Goal: Task Accomplishment & Management: Manage account settings

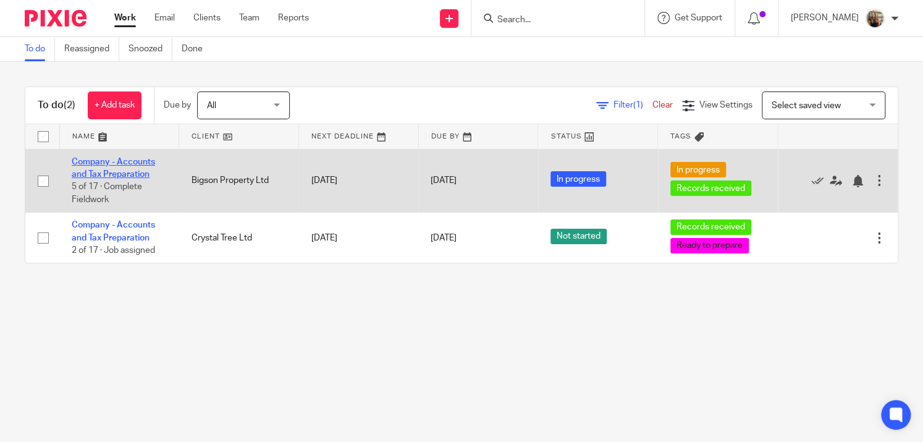
click at [136, 171] on link "Company - Accounts and Tax Preparation" at bounding box center [113, 168] width 83 height 21
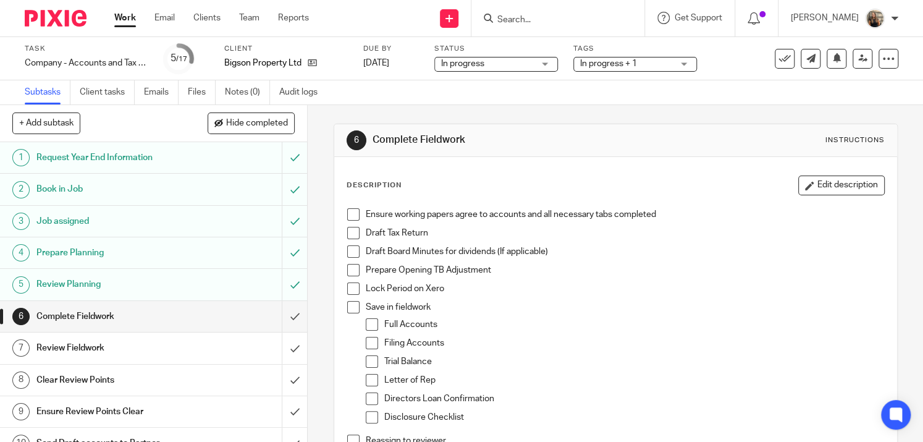
click at [347, 229] on span at bounding box center [353, 233] width 12 height 12
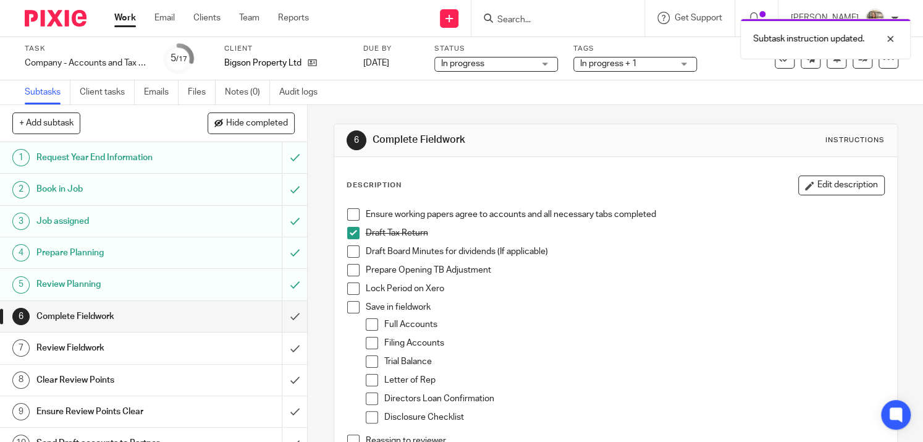
click at [351, 216] on span at bounding box center [353, 214] width 12 height 12
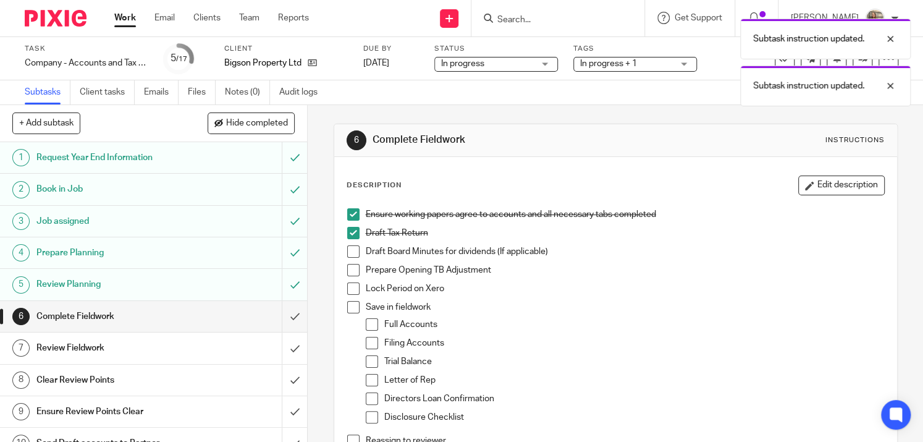
click at [348, 250] on span at bounding box center [353, 251] width 12 height 12
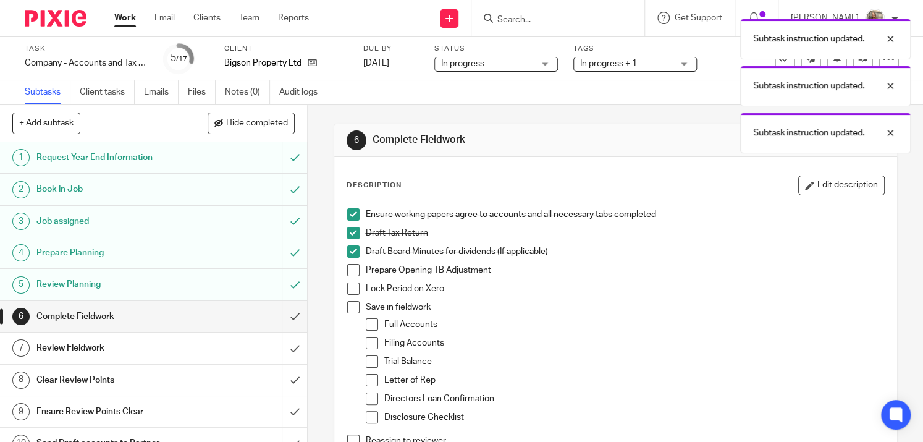
click at [348, 266] on span at bounding box center [353, 270] width 12 height 12
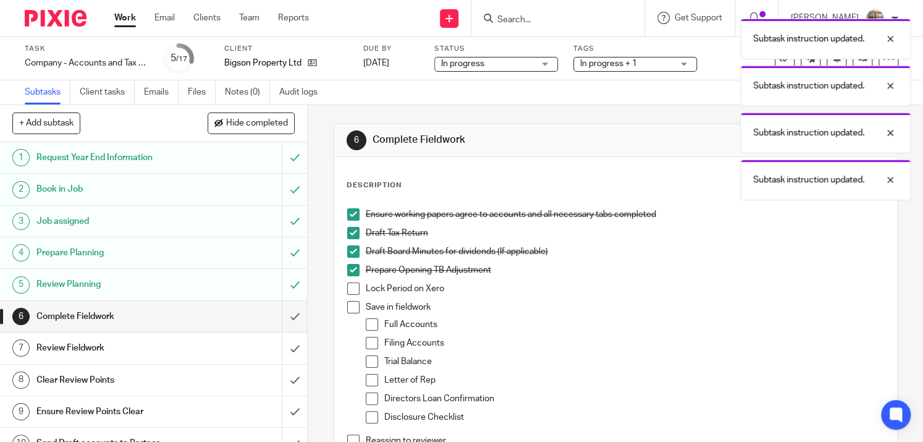
click at [348, 282] on span at bounding box center [353, 288] width 12 height 12
click at [353, 307] on span at bounding box center [353, 307] width 12 height 12
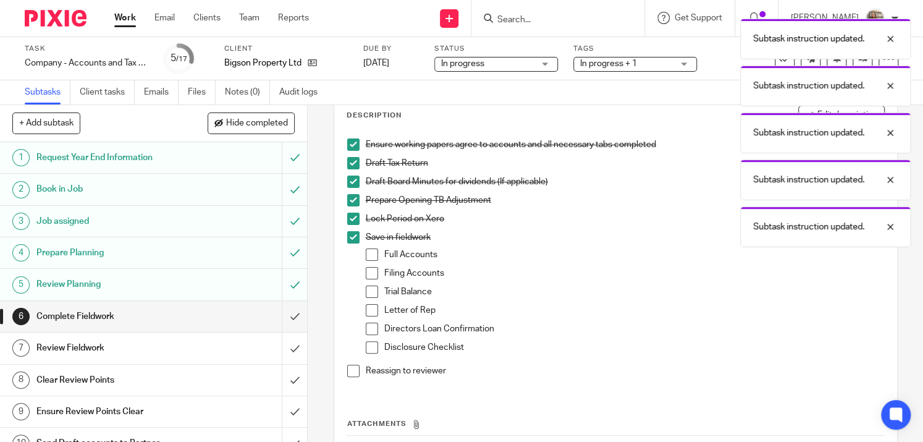
scroll to position [124, 0]
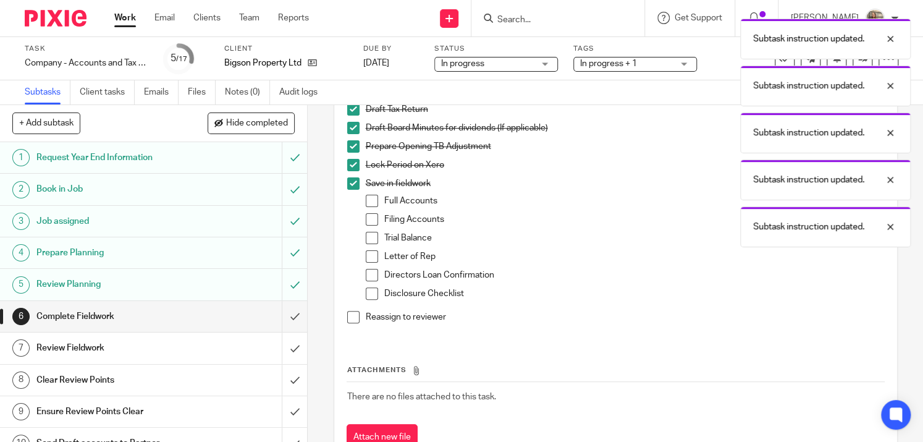
click at [366, 203] on span at bounding box center [372, 201] width 12 height 12
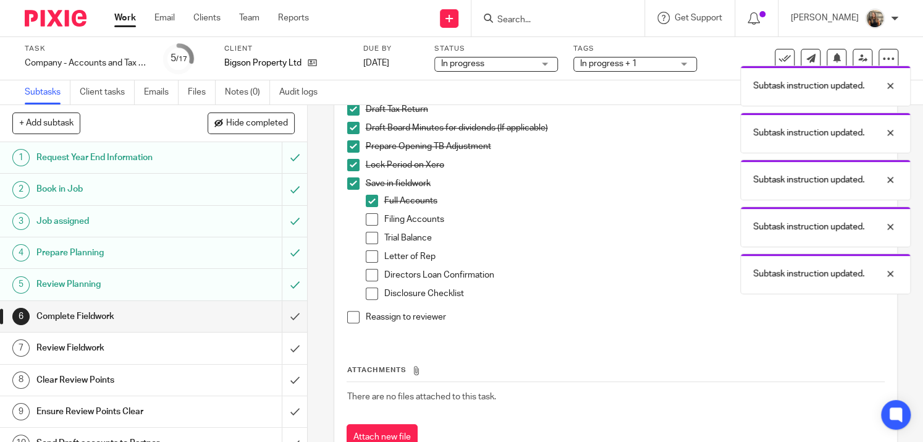
click at [366, 219] on span at bounding box center [372, 219] width 12 height 12
click at [370, 240] on span at bounding box center [372, 238] width 12 height 12
click at [366, 271] on span at bounding box center [372, 275] width 12 height 12
click at [366, 291] on span at bounding box center [372, 293] width 12 height 12
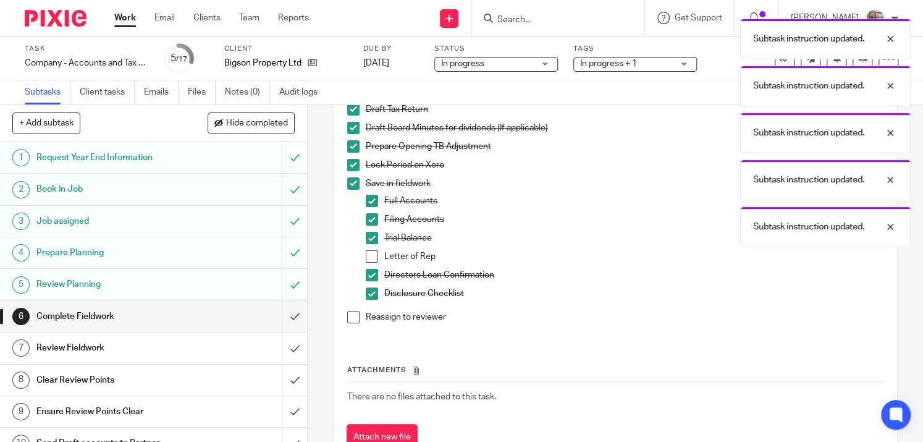
click at [348, 319] on span at bounding box center [353, 317] width 12 height 12
click at [287, 326] on input "submit" at bounding box center [153, 316] width 307 height 31
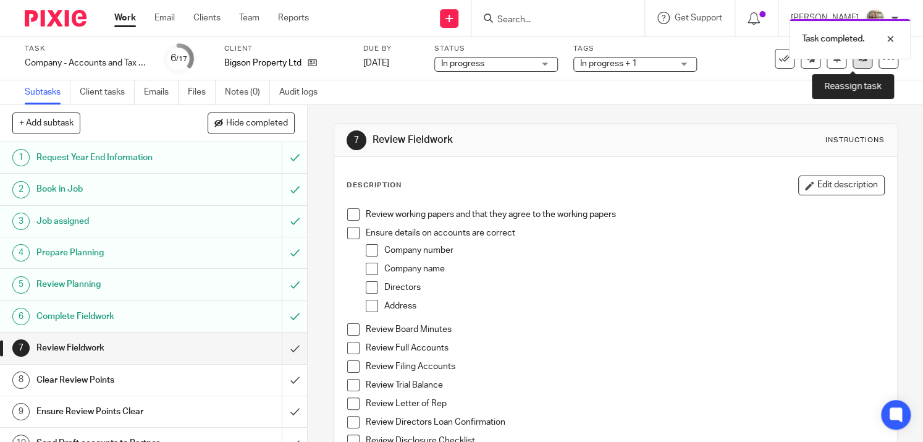
click at [852, 62] on link at bounding box center [862, 59] width 20 height 20
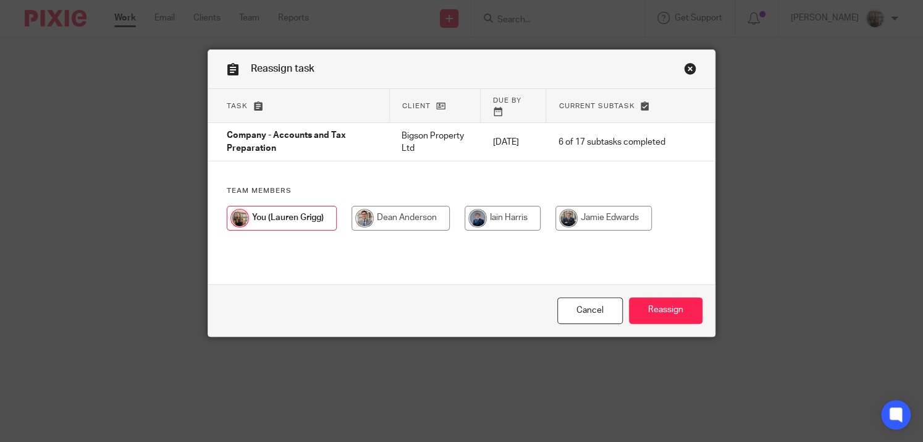
click at [410, 217] on input "radio" at bounding box center [400, 218] width 98 height 25
radio input "true"
click at [647, 310] on input "Reassign" at bounding box center [666, 310] width 74 height 27
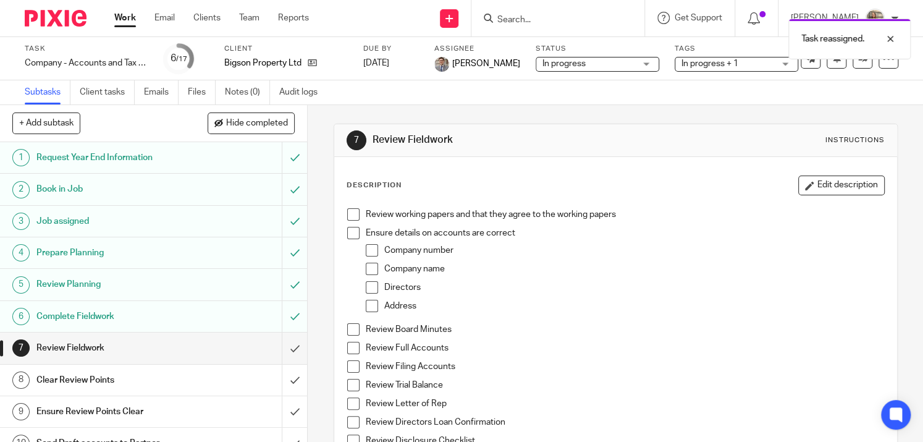
click at [699, 61] on span "In progress + 1" at bounding box center [709, 63] width 57 height 9
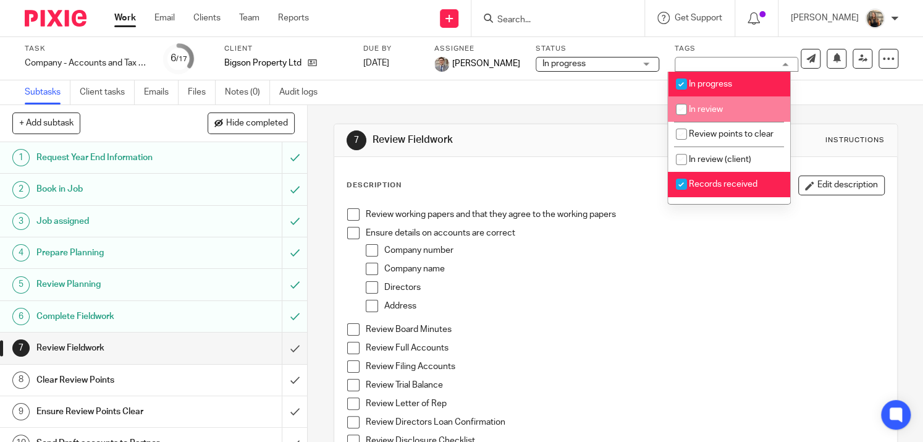
click at [709, 81] on span "In progress" at bounding box center [710, 84] width 43 height 9
checkbox input "false"
click at [700, 111] on span "In review" at bounding box center [706, 109] width 34 height 9
checkbox input "true"
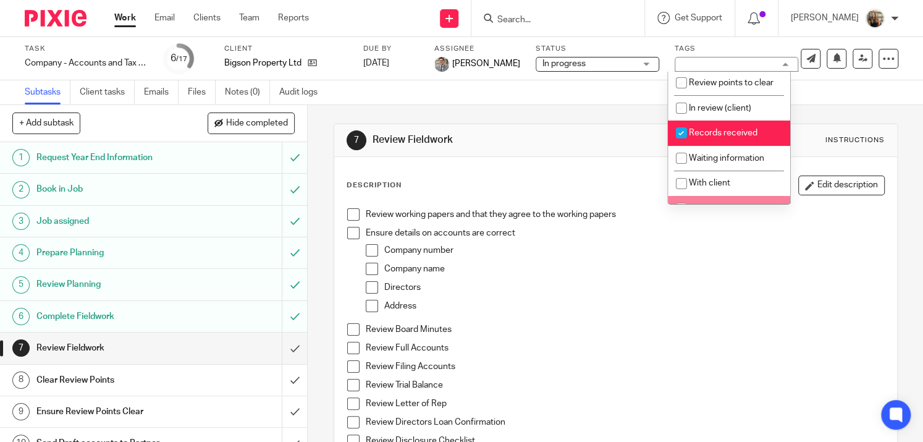
scroll to position [22, 0]
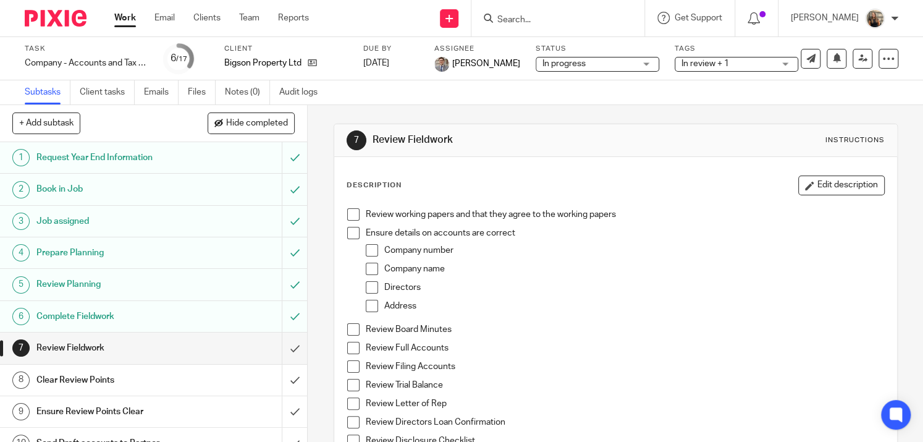
click at [541, 125] on div "7 Review Fieldwork Instructions" at bounding box center [615, 140] width 563 height 33
click at [125, 17] on link "Work" at bounding box center [125, 18] width 22 height 12
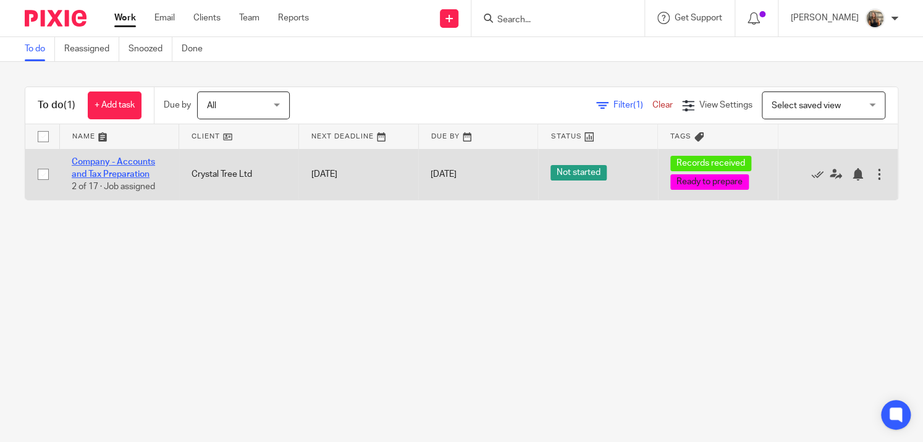
click at [128, 165] on link "Company - Accounts and Tax Preparation" at bounding box center [113, 168] width 83 height 21
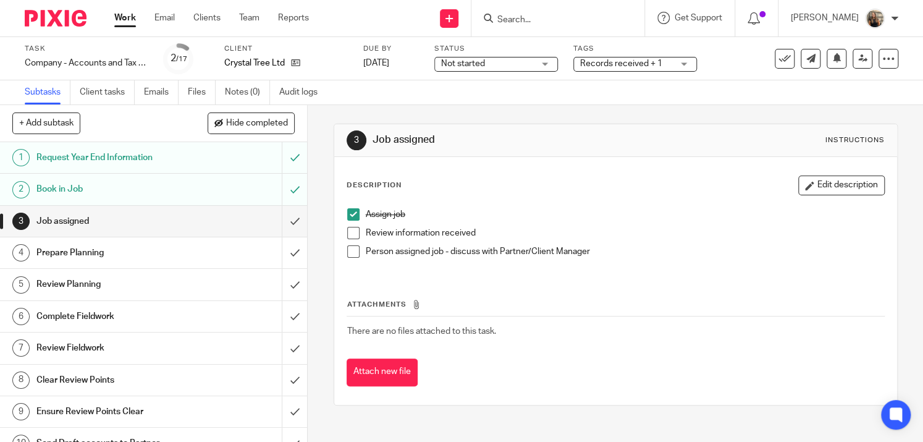
click at [348, 232] on span at bounding box center [353, 233] width 12 height 12
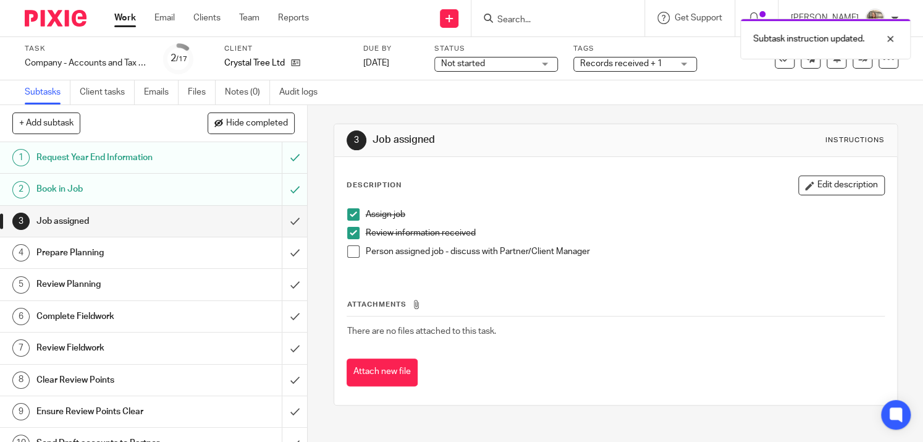
click at [358, 253] on li "Person assigned job - discuss with Partner/Client Manager" at bounding box center [615, 254] width 537 height 19
click at [351, 254] on span at bounding box center [353, 251] width 12 height 12
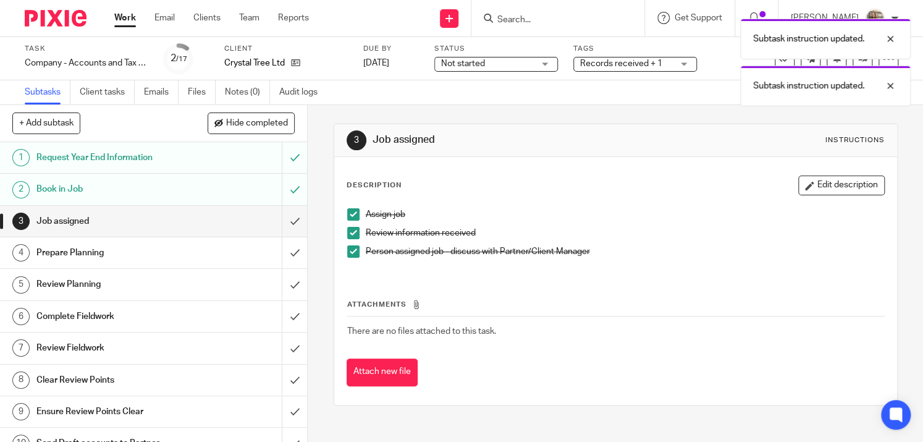
click at [169, 256] on h1 "Prepare Planning" at bounding box center [114, 252] width 156 height 19
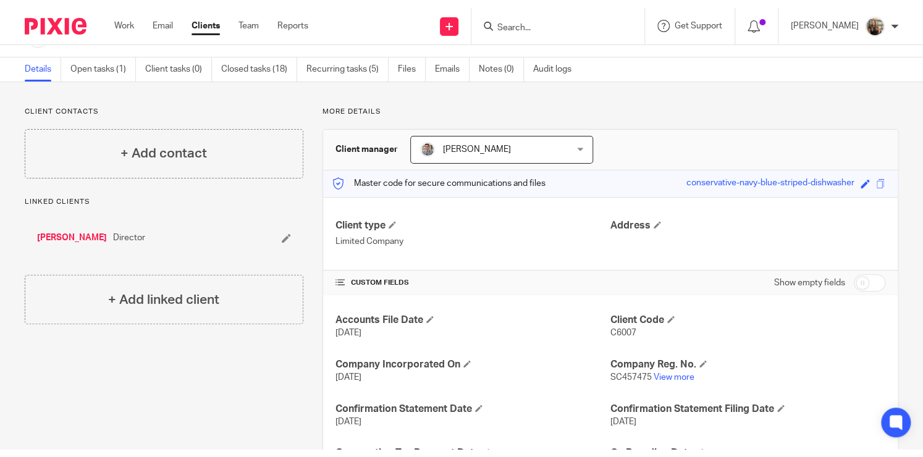
scroll to position [62, 0]
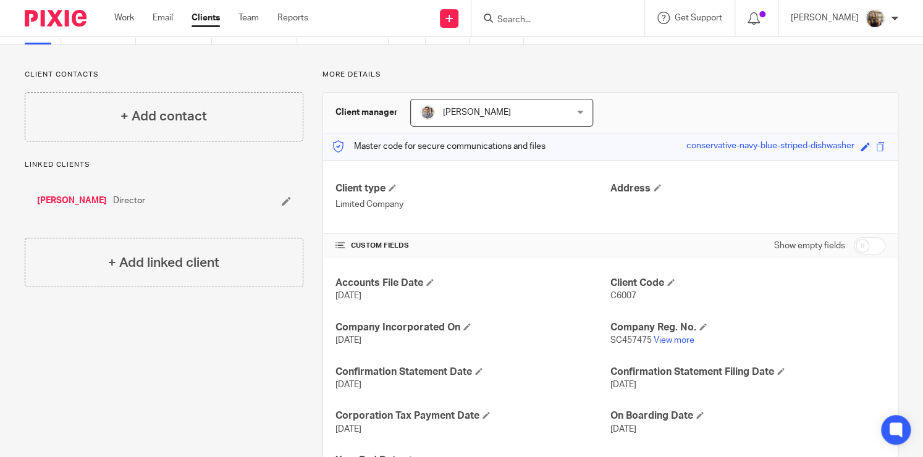
click at [583, 23] on input "Search" at bounding box center [551, 20] width 111 height 11
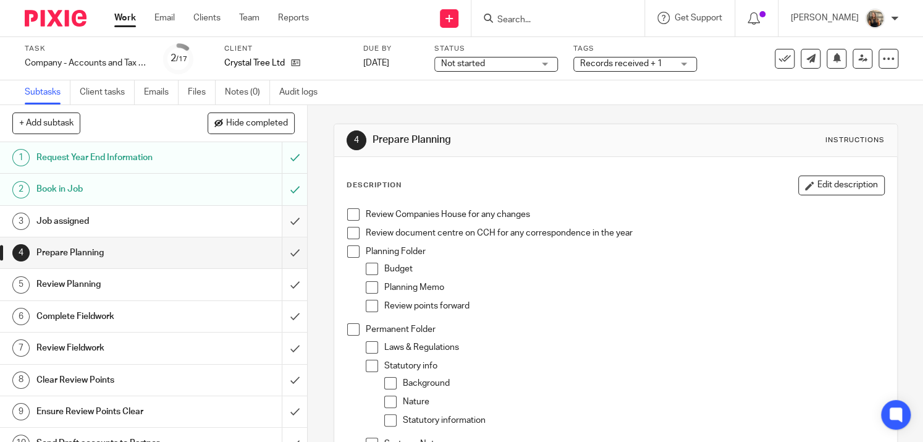
click at [282, 221] on input "submit" at bounding box center [153, 221] width 307 height 31
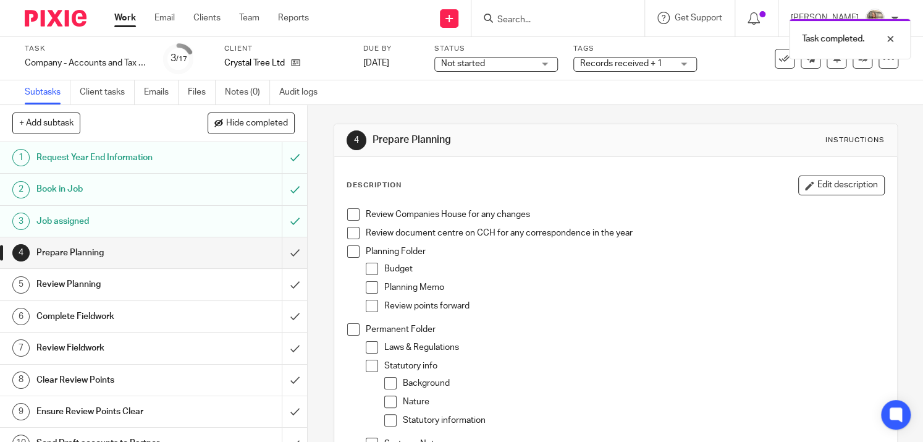
click at [615, 69] on span "Records received + 1" at bounding box center [626, 63] width 93 height 13
click at [540, 64] on div "Not started Not started" at bounding box center [496, 64] width 124 height 15
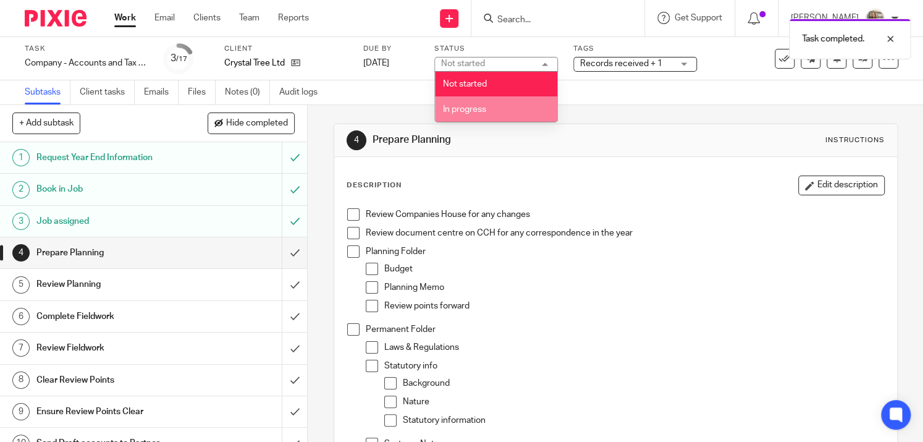
click at [507, 108] on li "In progress" at bounding box center [496, 108] width 122 height 25
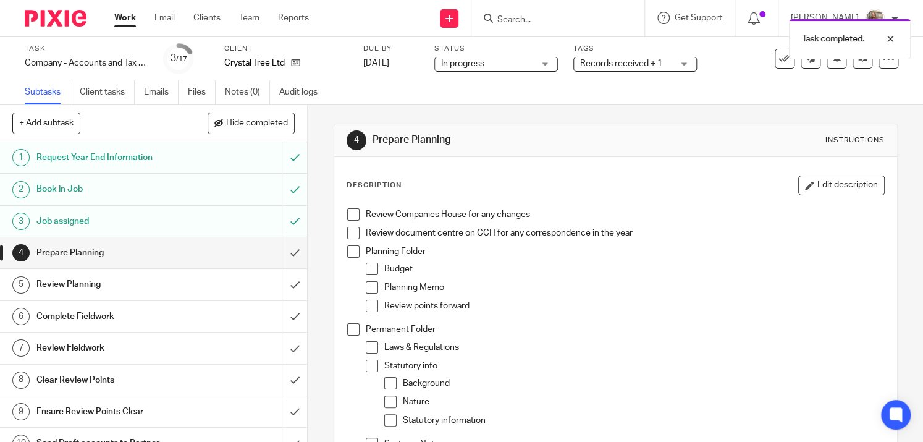
click at [588, 65] on span "Records received + 1" at bounding box center [621, 63] width 82 height 9
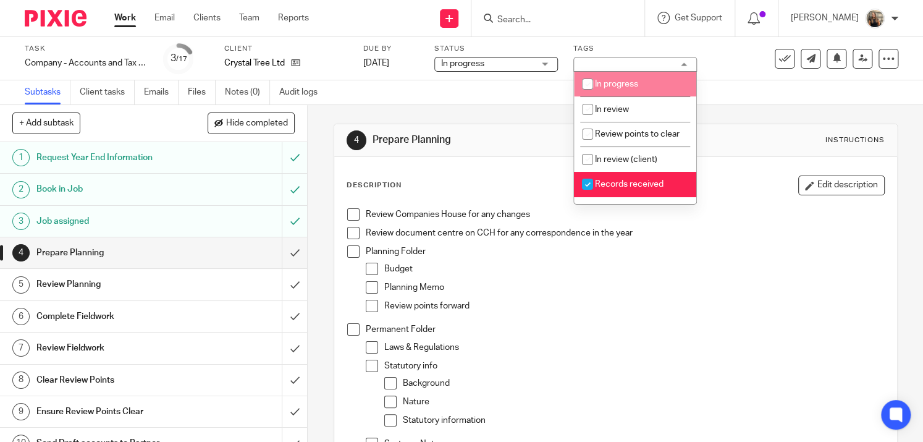
click at [635, 87] on span "In progress" at bounding box center [616, 84] width 43 height 9
checkbox input "true"
click at [539, 106] on div "4 Prepare Planning Instructions Description Edit description Review Companies H…" at bounding box center [616, 372] width 564 height 534
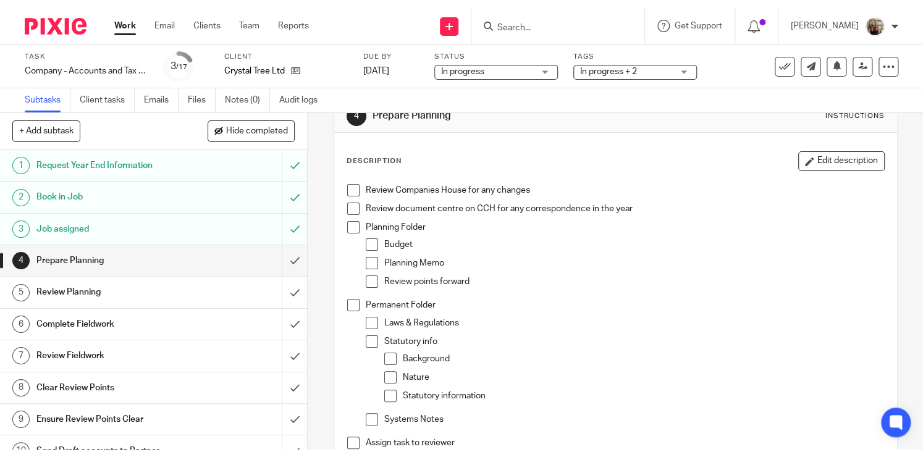
scroll to position [62, 0]
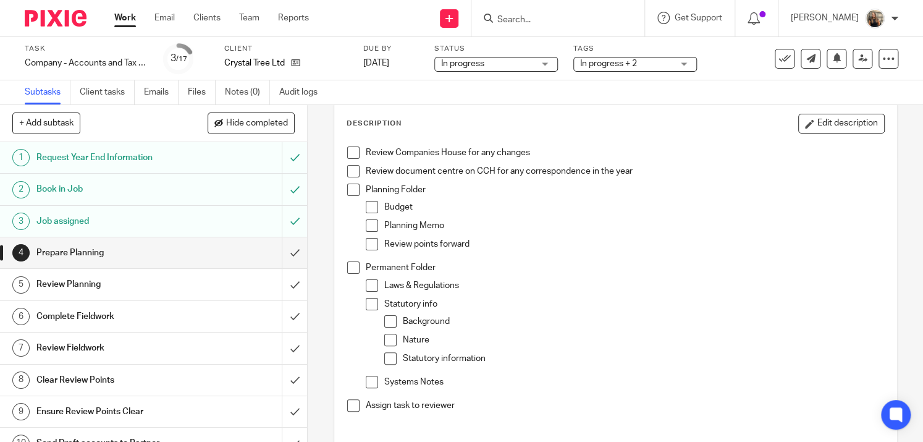
click at [367, 290] on span at bounding box center [372, 285] width 12 height 12
click at [522, 263] on p "Permanent Folder" at bounding box center [625, 267] width 518 height 12
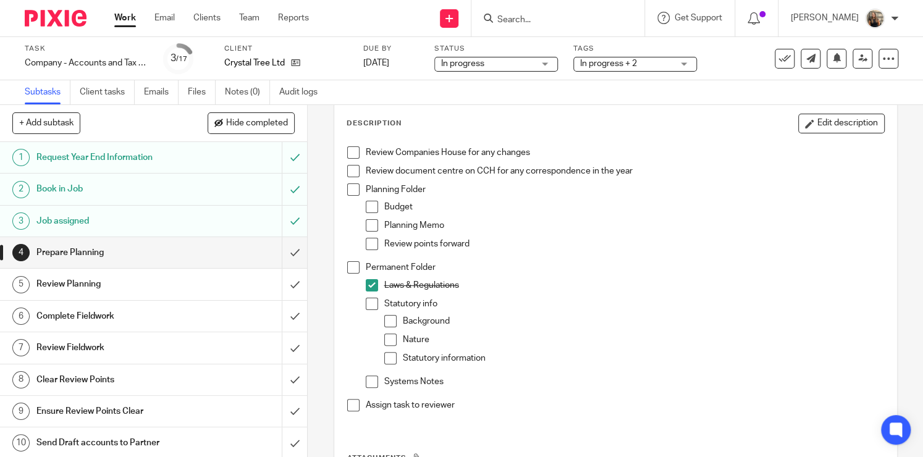
click at [387, 321] on span at bounding box center [390, 321] width 12 height 12
click at [387, 343] on span at bounding box center [390, 340] width 12 height 12
click at [390, 361] on span at bounding box center [390, 358] width 12 height 12
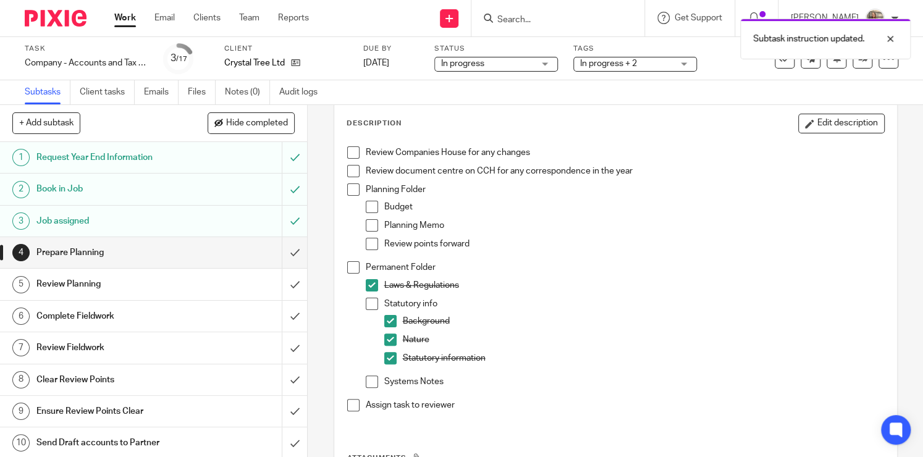
click at [366, 308] on span at bounding box center [372, 304] width 12 height 12
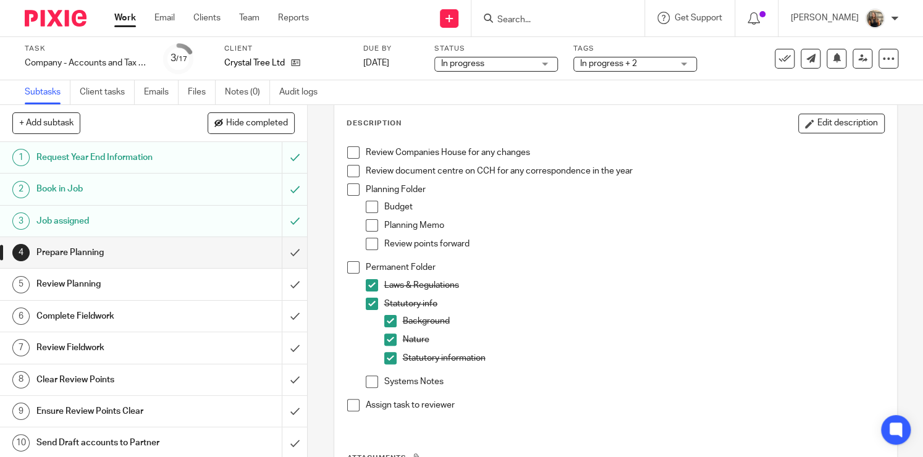
drag, startPoint x: 371, startPoint y: 382, endPoint x: 372, endPoint y: 373, distance: 8.7
click at [371, 381] on span at bounding box center [372, 382] width 12 height 12
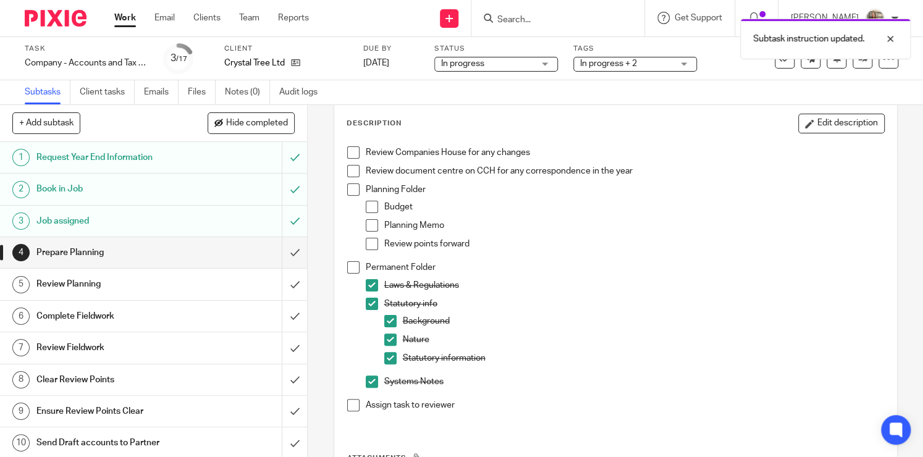
click at [347, 271] on span at bounding box center [353, 267] width 12 height 12
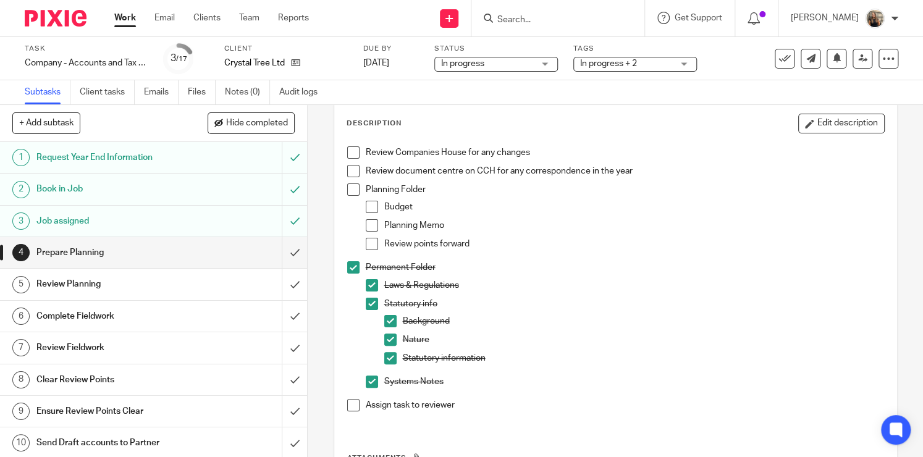
click at [368, 206] on span at bounding box center [372, 207] width 12 height 12
click at [405, 227] on p "Planning Memo" at bounding box center [634, 225] width 500 height 12
click at [369, 229] on span at bounding box center [372, 225] width 12 height 12
click at [371, 240] on span at bounding box center [372, 244] width 12 height 12
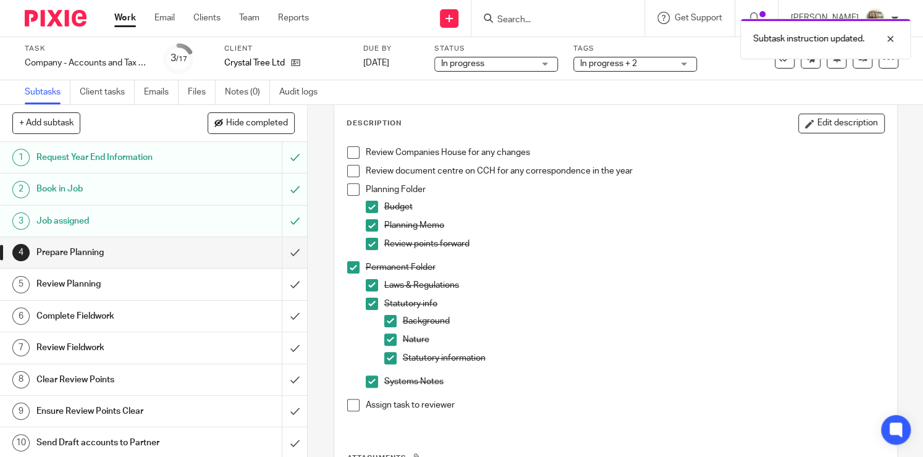
click at [353, 190] on span at bounding box center [353, 189] width 12 height 12
click at [348, 407] on span at bounding box center [353, 405] width 12 height 12
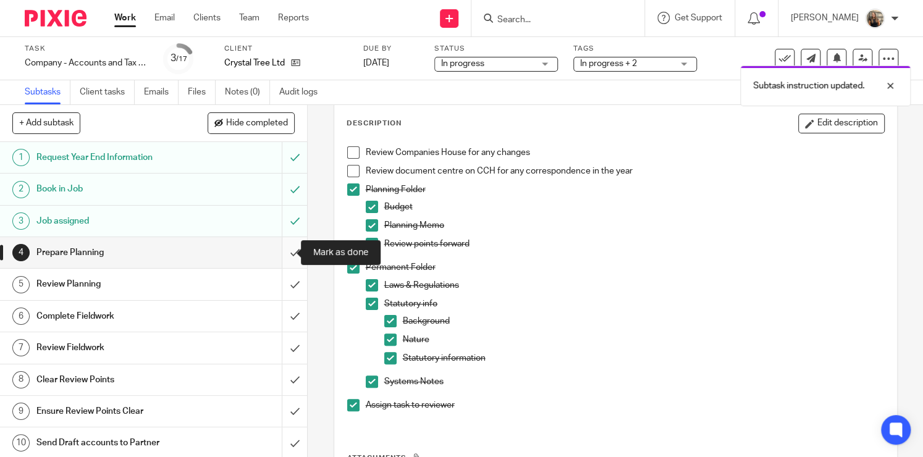
click at [290, 260] on input "submit" at bounding box center [153, 252] width 307 height 31
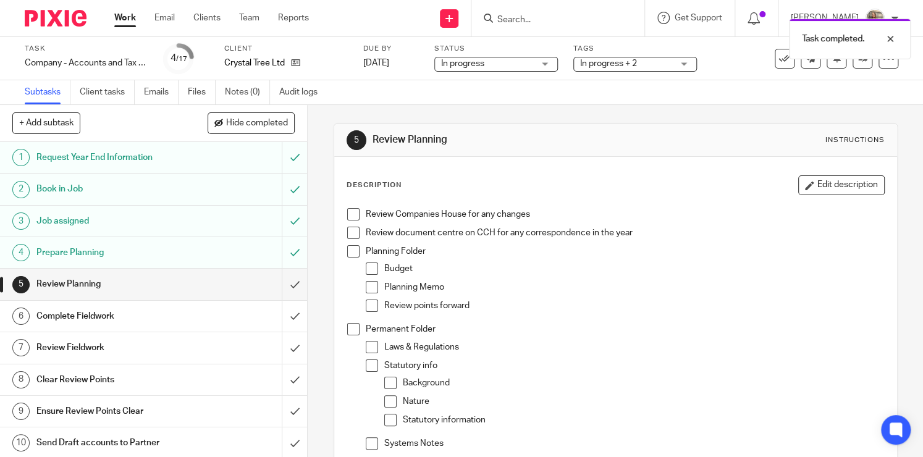
click at [128, 17] on link "Work" at bounding box center [125, 18] width 22 height 12
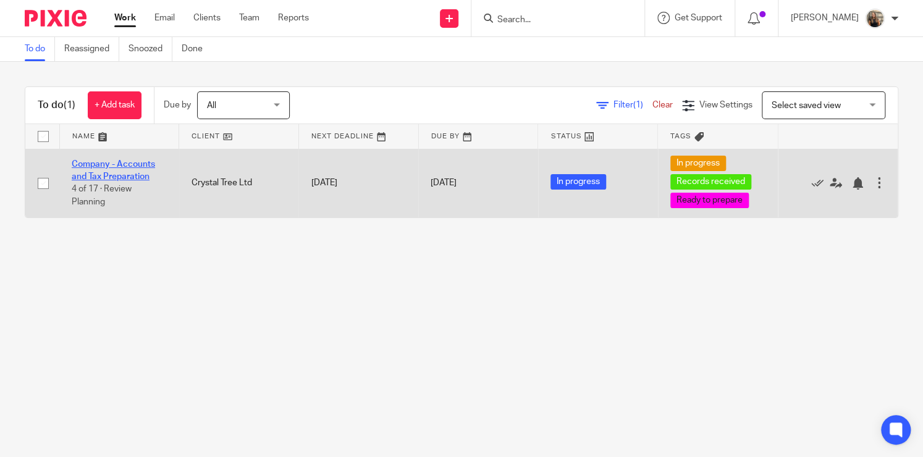
click at [141, 166] on link "Company - Accounts and Tax Preparation" at bounding box center [113, 170] width 83 height 21
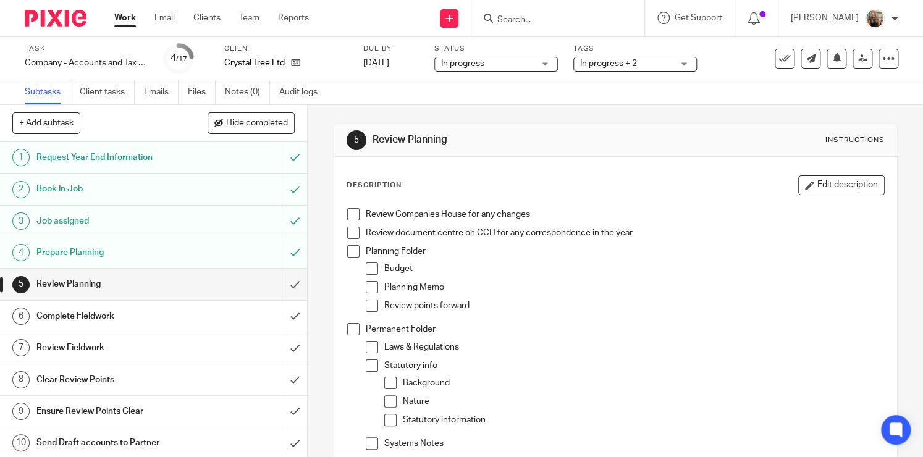
click at [628, 62] on span "In progress + 2" at bounding box center [608, 63] width 57 height 9
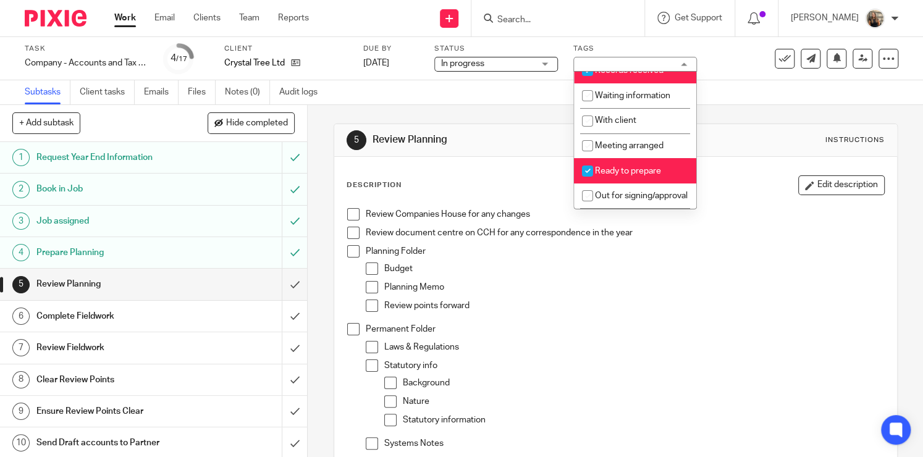
click at [623, 167] on span "Ready to prepare" at bounding box center [628, 171] width 66 height 9
checkbox input "false"
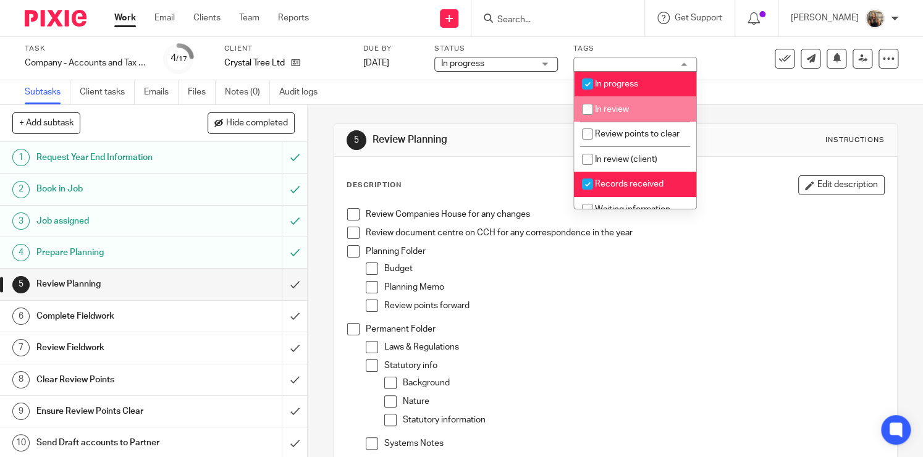
click at [492, 58] on span "In progress" at bounding box center [487, 63] width 93 height 13
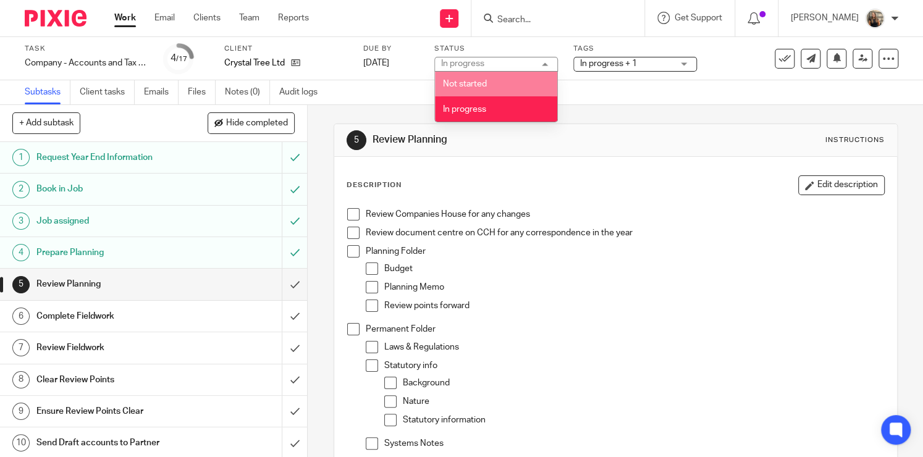
click at [402, 95] on div "Subtasks Client tasks Emails Files Notes (0) Audit logs" at bounding box center [461, 92] width 923 height 25
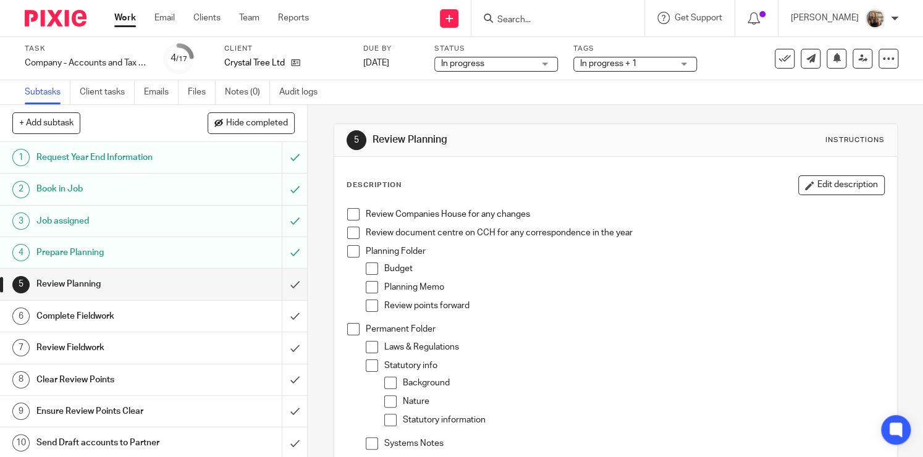
click at [119, 14] on link "Work" at bounding box center [125, 18] width 22 height 12
